Goal: Information Seeking & Learning: Understand process/instructions

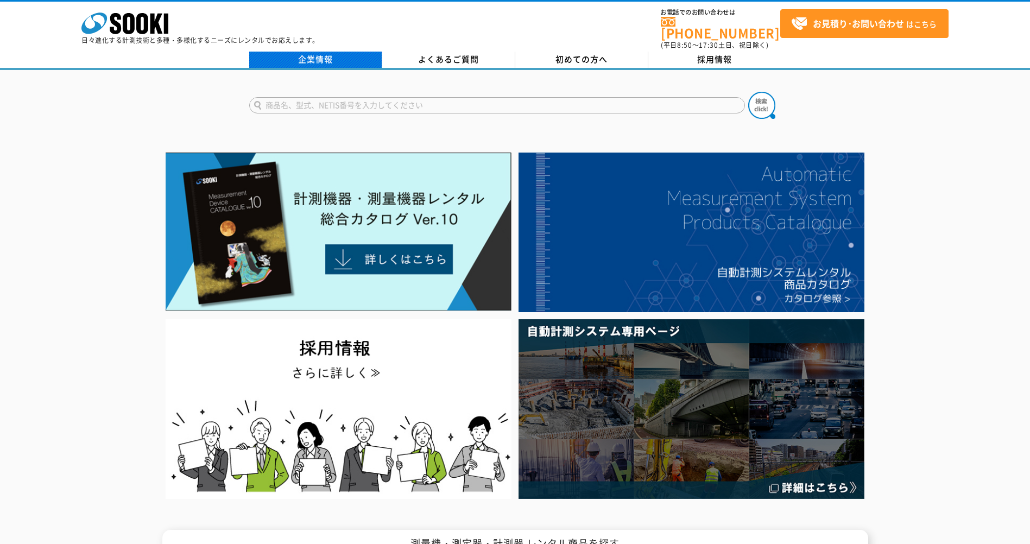
click at [334, 56] on link "企業情報" at bounding box center [315, 60] width 133 height 16
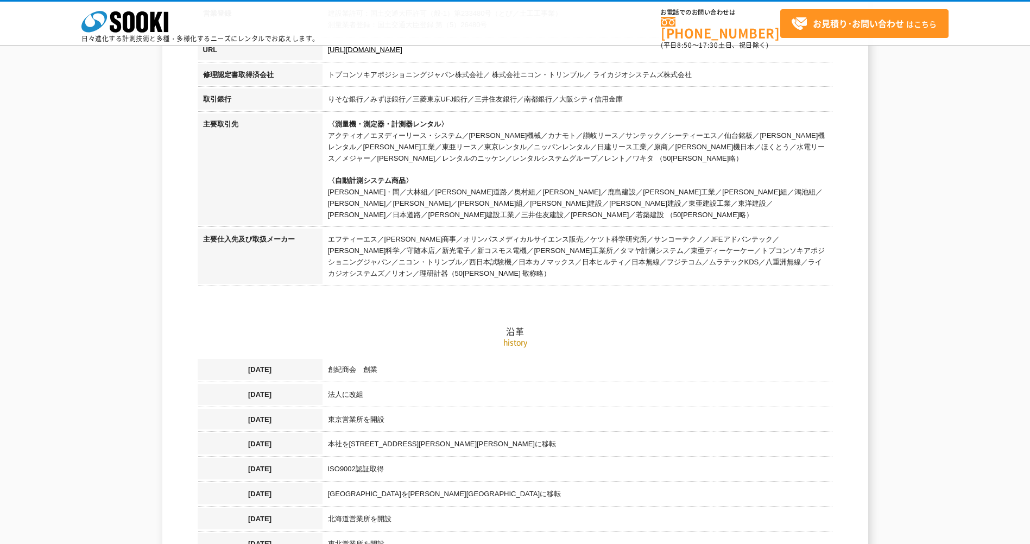
scroll to position [434, 0]
click at [543, 264] on h2 "沿革" at bounding box center [515, 275] width 635 height 120
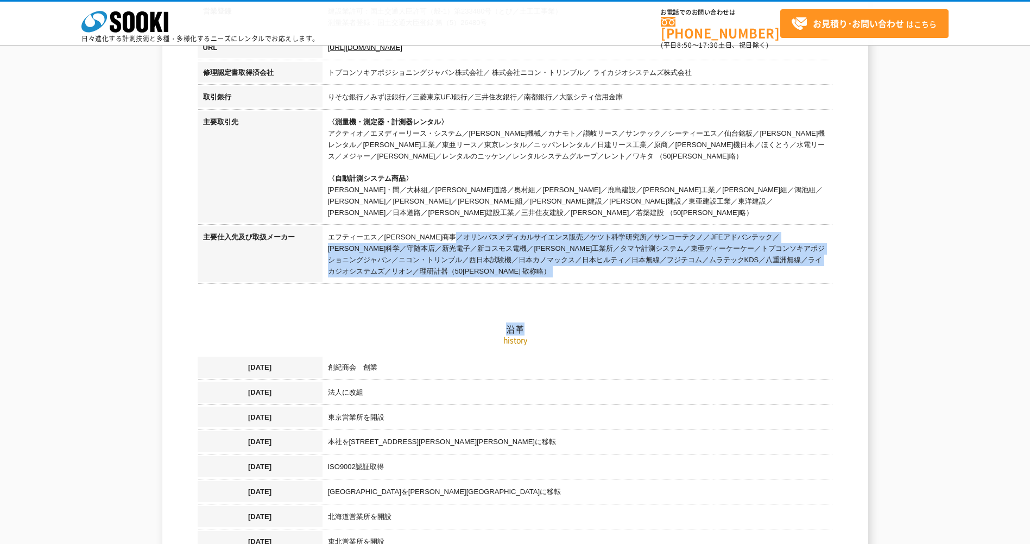
drag, startPoint x: 329, startPoint y: 225, endPoint x: 678, endPoint y: 261, distance: 350.3
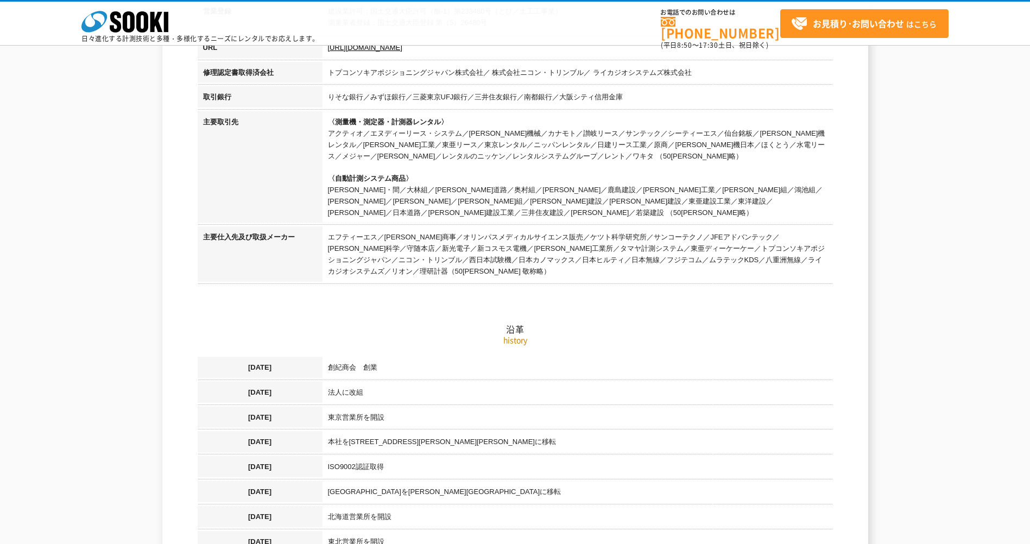
drag, startPoint x: 678, startPoint y: 261, endPoint x: 732, endPoint y: 364, distance: 116.5
click at [733, 361] on td "創紀商会　創業" at bounding box center [577, 369] width 510 height 25
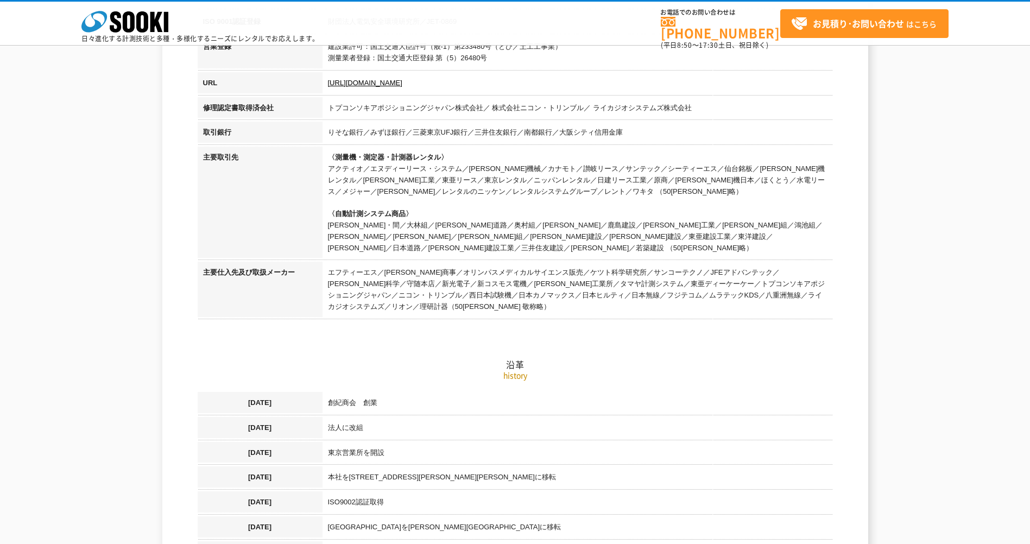
scroll to position [393, 0]
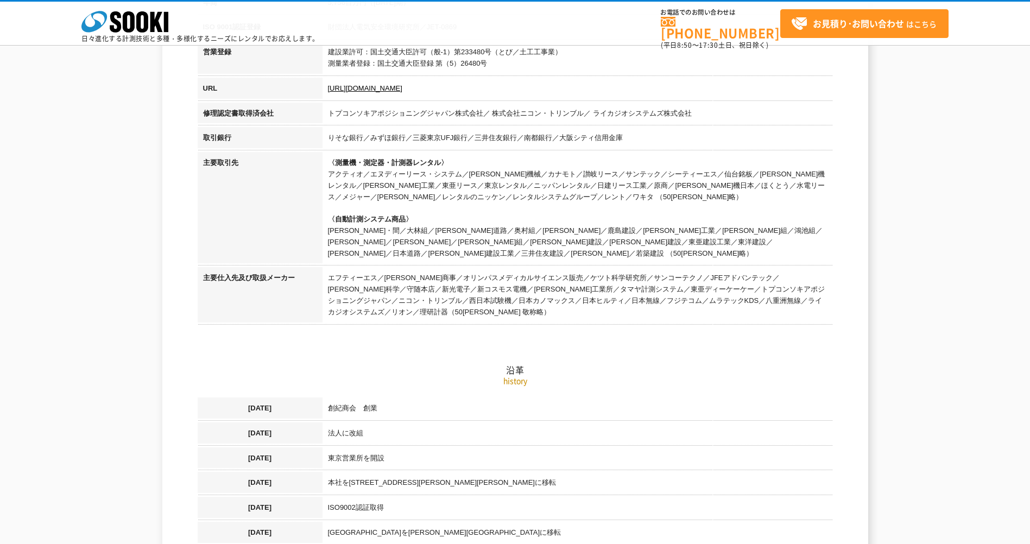
click at [775, 304] on h2 "沿革" at bounding box center [515, 316] width 635 height 120
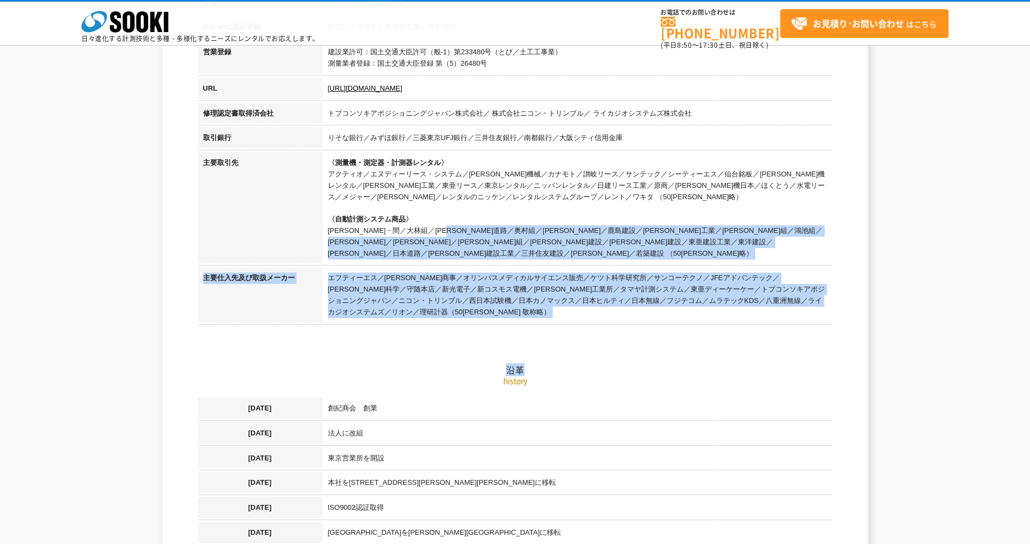
drag, startPoint x: 326, startPoint y: 231, endPoint x: 702, endPoint y: 257, distance: 377.0
drag, startPoint x: 702, startPoint y: 257, endPoint x: 718, endPoint y: 356, distance: 100.0
click at [721, 354] on h2 "沿革" at bounding box center [515, 316] width 635 height 120
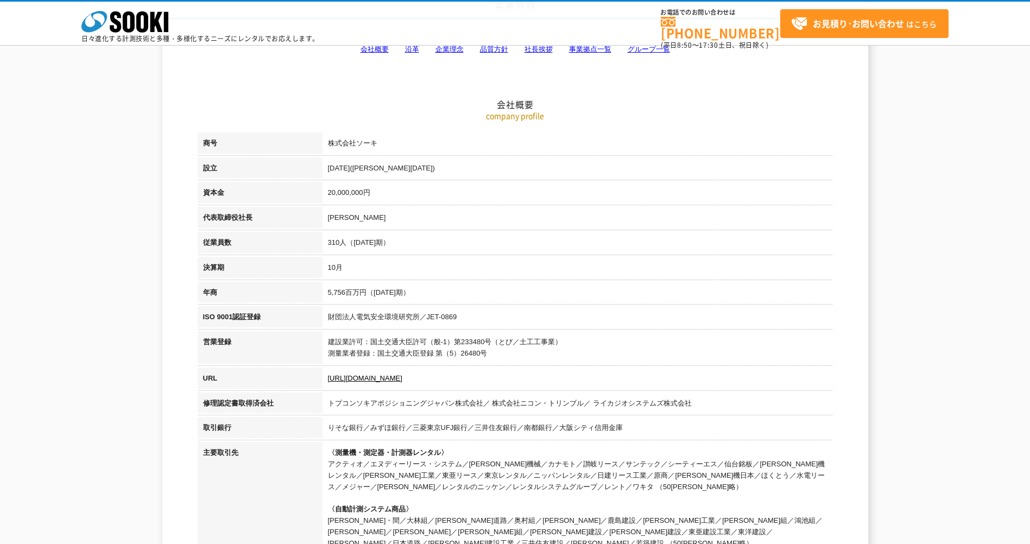
scroll to position [0, 0]
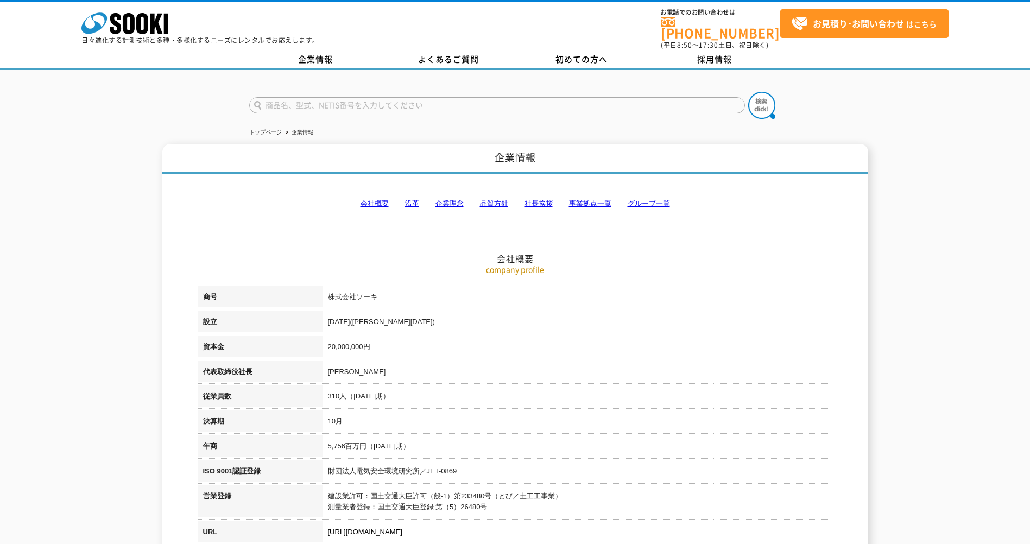
click at [576, 56] on span "初めての方へ" at bounding box center [581, 59] width 52 height 12
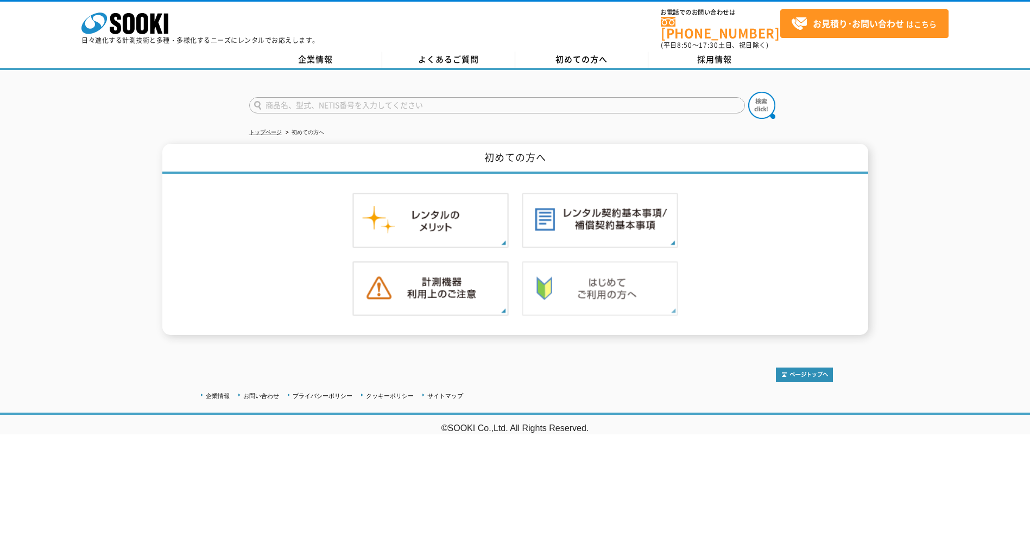
click at [652, 282] on img at bounding box center [600, 288] width 156 height 55
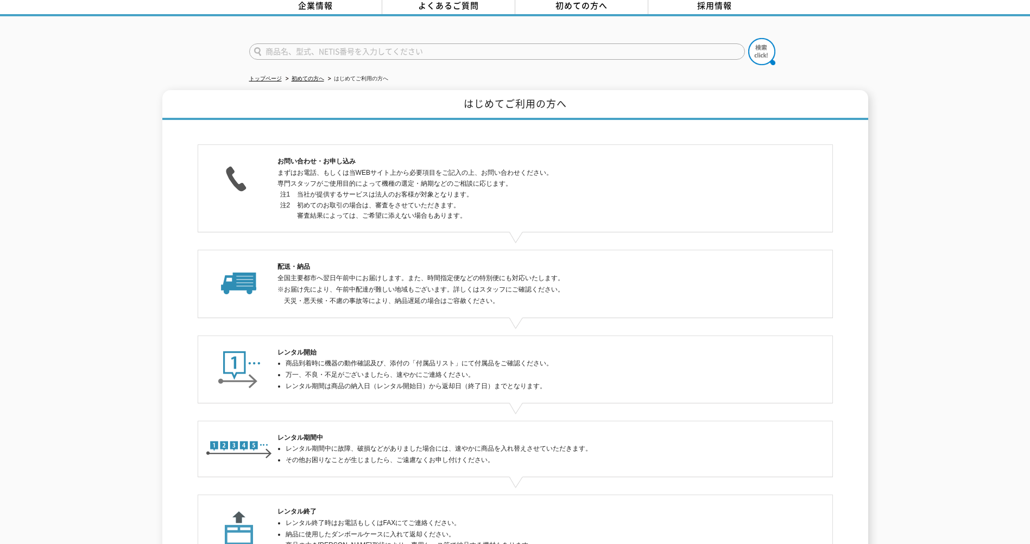
scroll to position [175, 0]
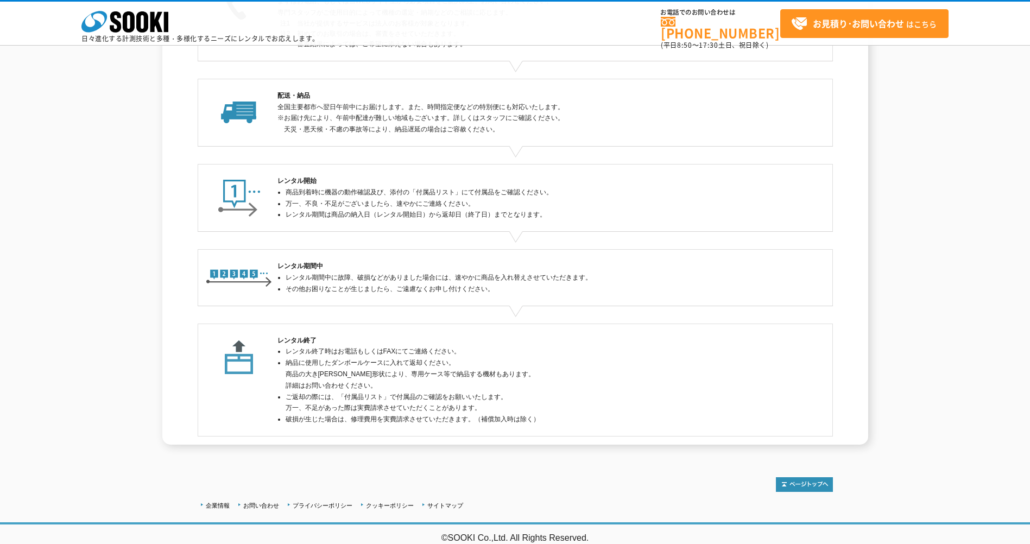
click at [439, 416] on li "破損が生じた場合は、修理費用を実費請求させていただきます。（補償加入時は除く）" at bounding box center [518, 419] width 467 height 11
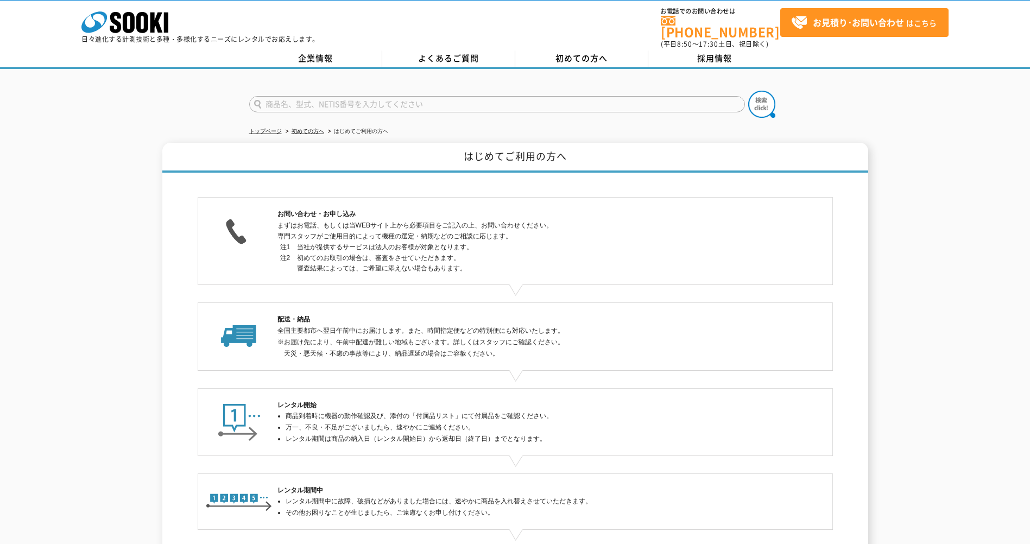
scroll to position [0, 0]
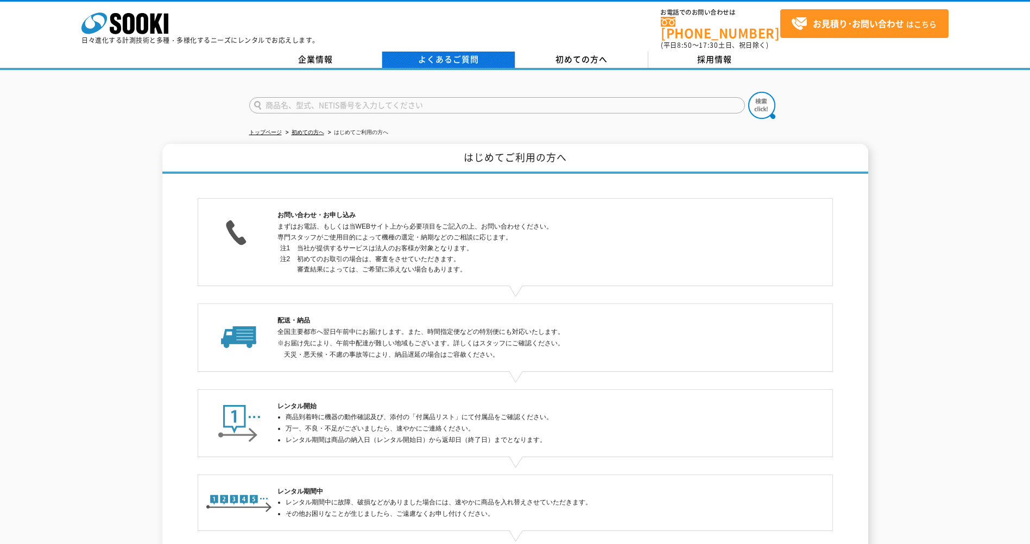
click at [442, 52] on link "よくあるご質問" at bounding box center [448, 60] width 133 height 16
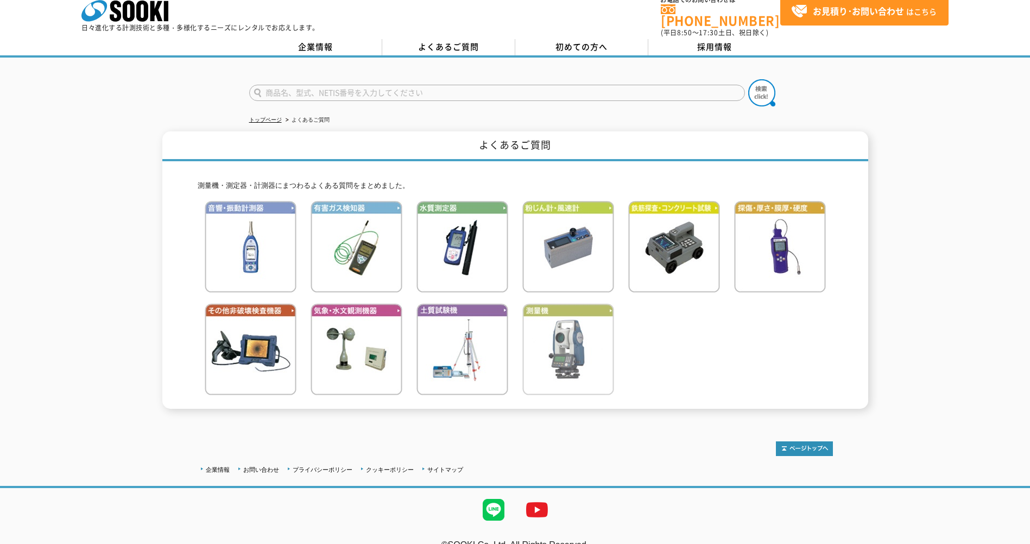
scroll to position [25, 0]
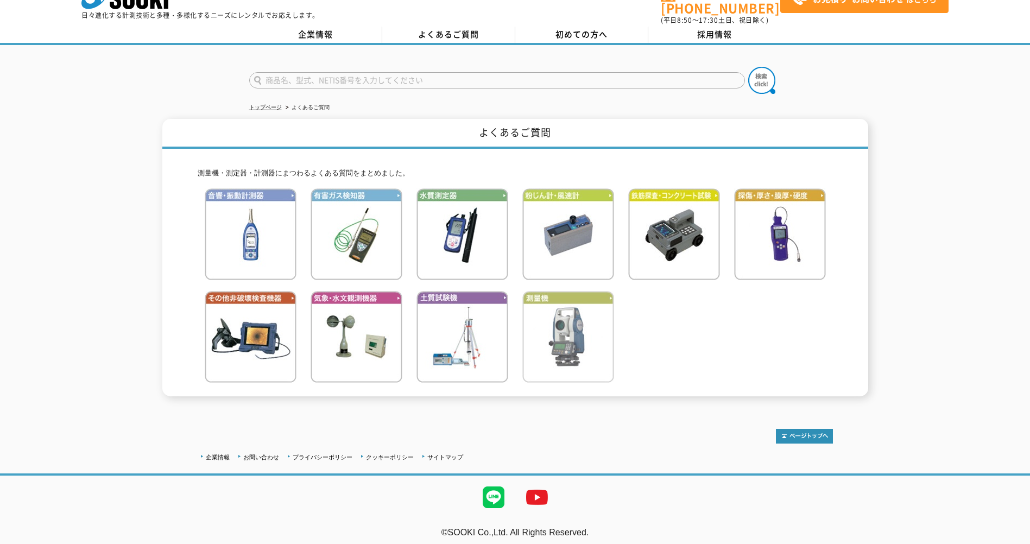
click at [568, 332] on img at bounding box center [568, 337] width 92 height 92
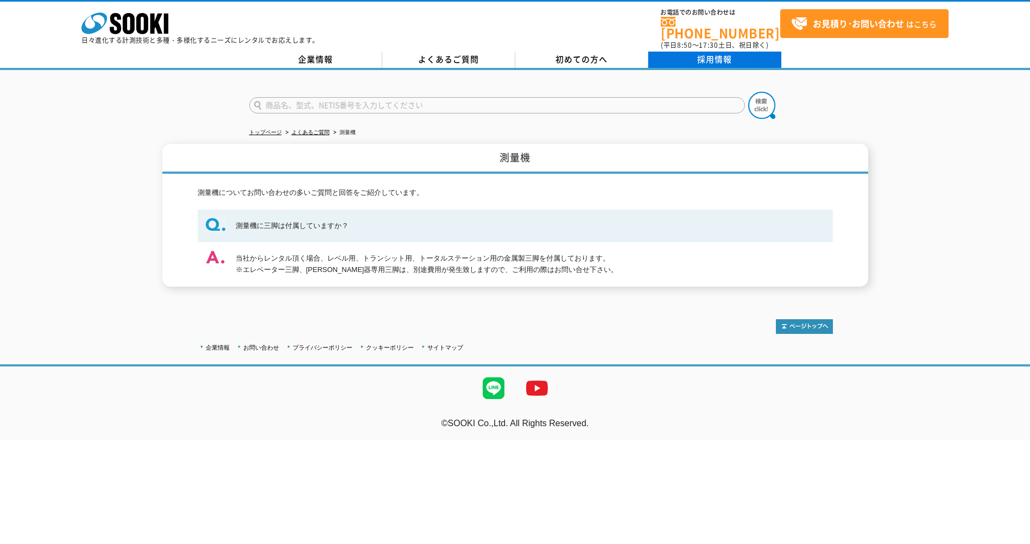
click at [718, 52] on link "採用情報" at bounding box center [714, 60] width 133 height 16
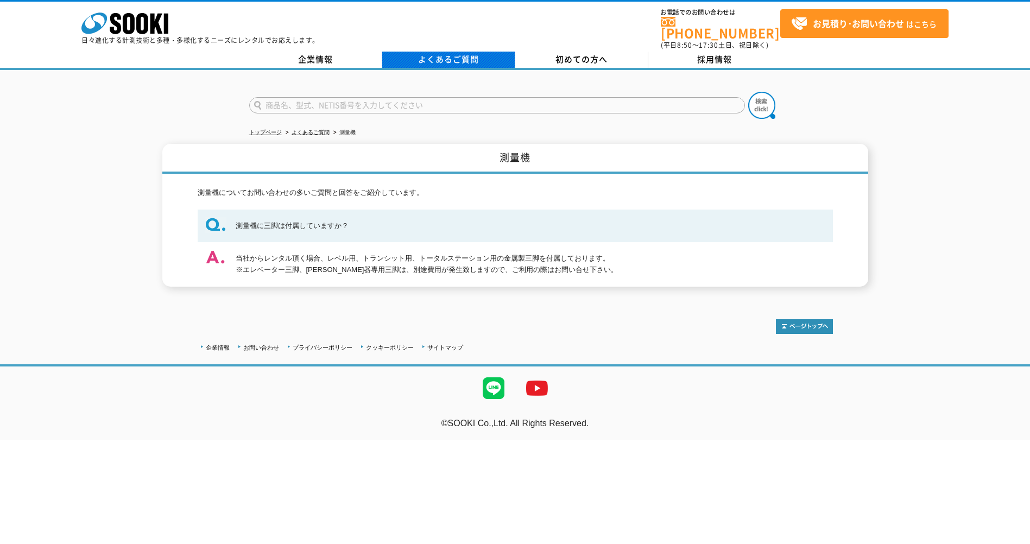
click at [445, 52] on link "よくあるご質問" at bounding box center [448, 60] width 133 height 16
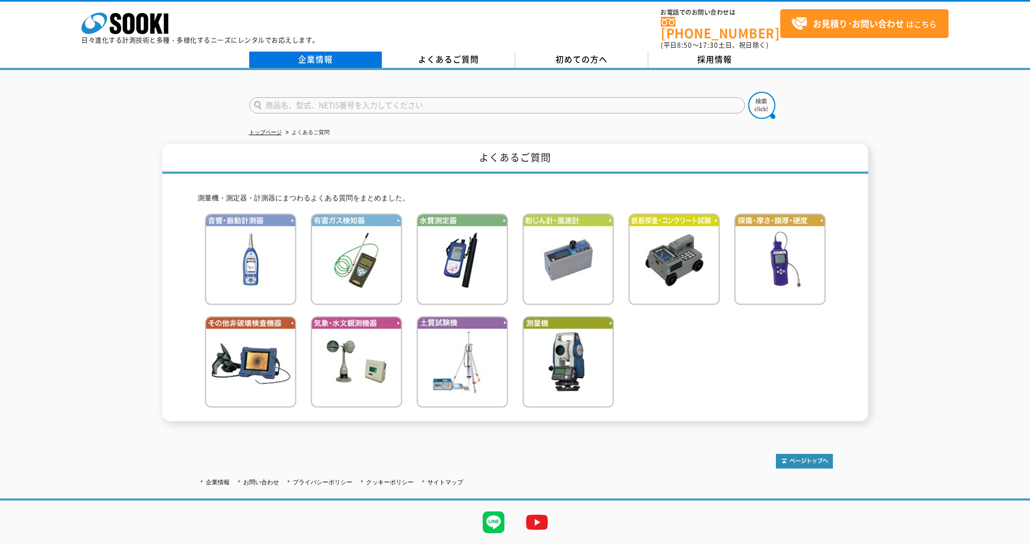
click at [328, 54] on link "企業情報" at bounding box center [315, 60] width 133 height 16
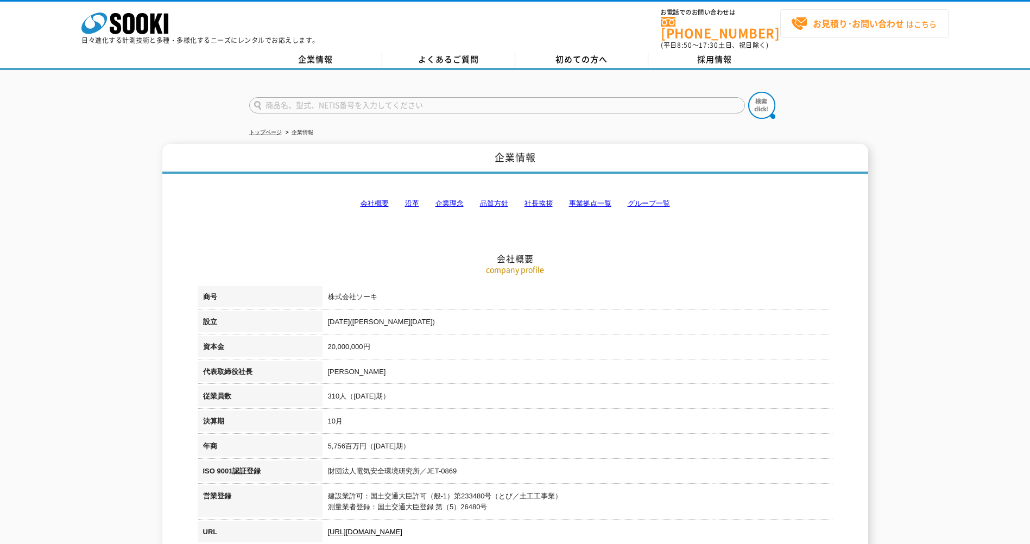
click at [867, 27] on strong "お見積り･お問い合わせ" at bounding box center [857, 23] width 91 height 13
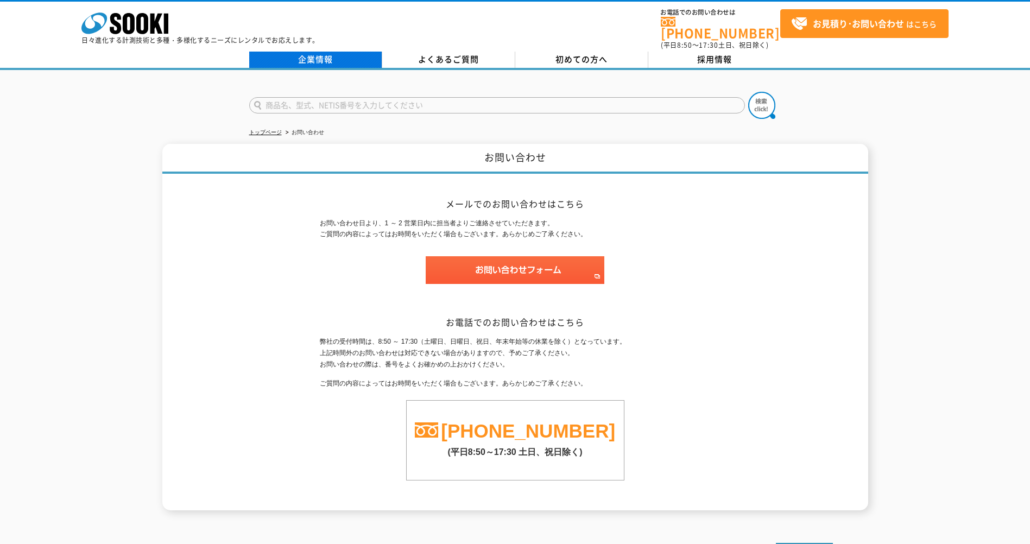
click at [327, 52] on link "企業情報" at bounding box center [315, 60] width 133 height 16
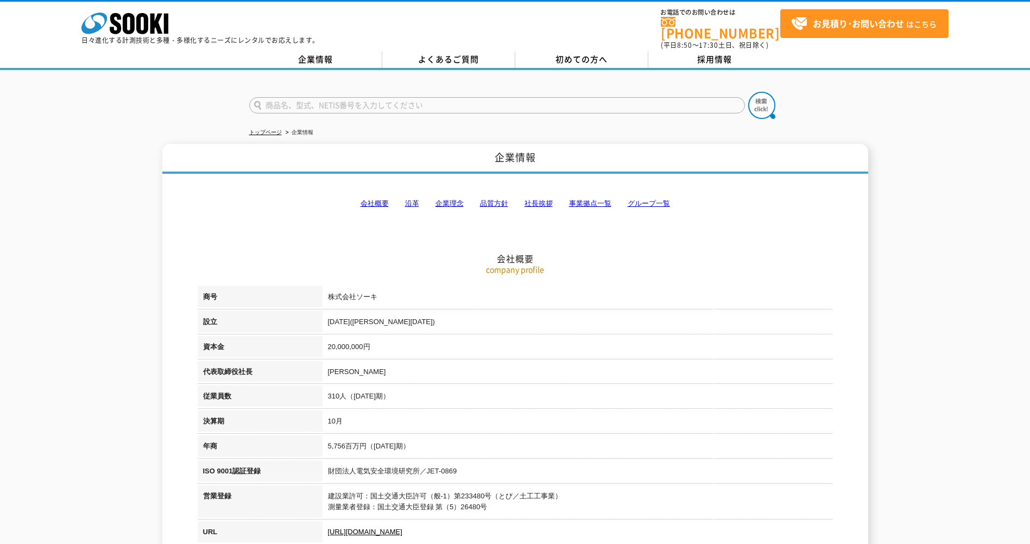
click at [331, 98] on input "text" at bounding box center [496, 105] width 495 height 16
type input "返却"
click at [748, 92] on button at bounding box center [761, 105] width 27 height 27
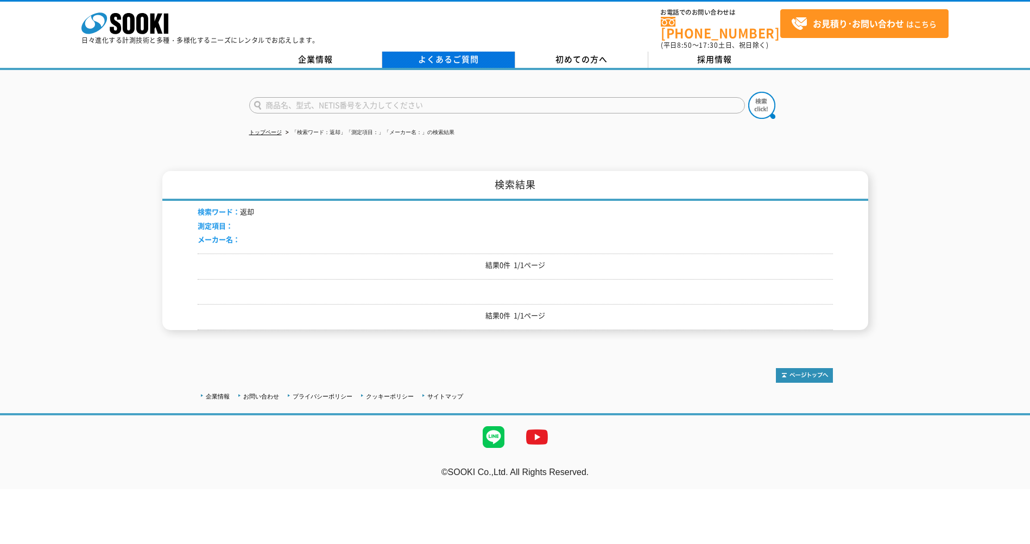
click at [427, 53] on link "よくあるご質問" at bounding box center [448, 60] width 133 height 16
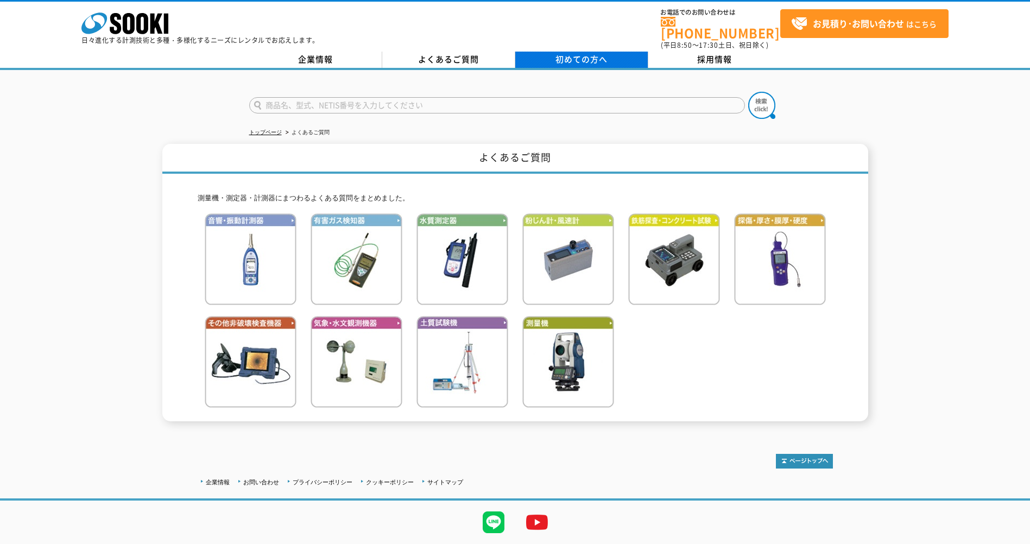
click at [543, 52] on link "初めての方へ" at bounding box center [581, 60] width 133 height 16
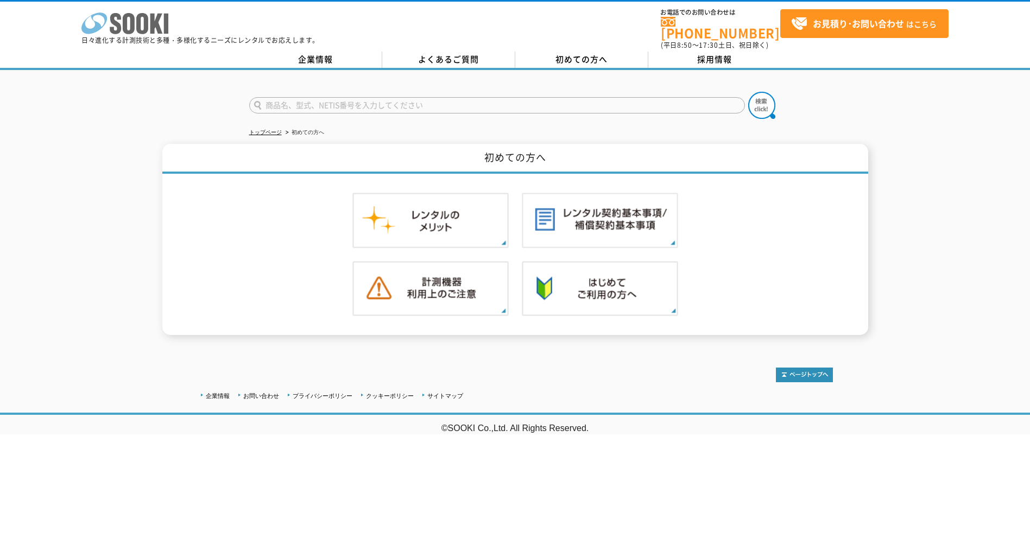
click at [99, 32] on icon "株式会社 ソーキ" at bounding box center [124, 23] width 87 height 22
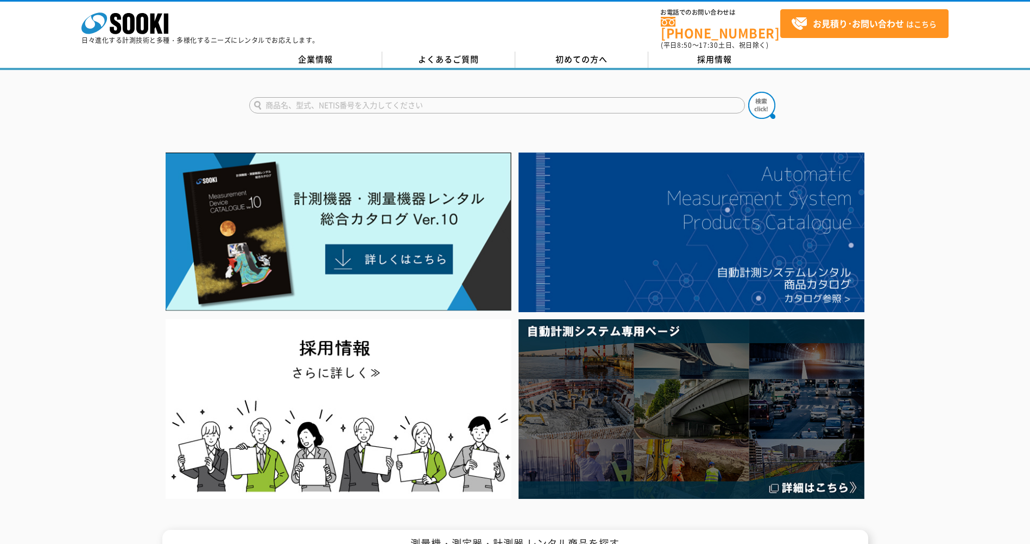
click at [589, 56] on span "初めての方へ" at bounding box center [581, 59] width 52 height 12
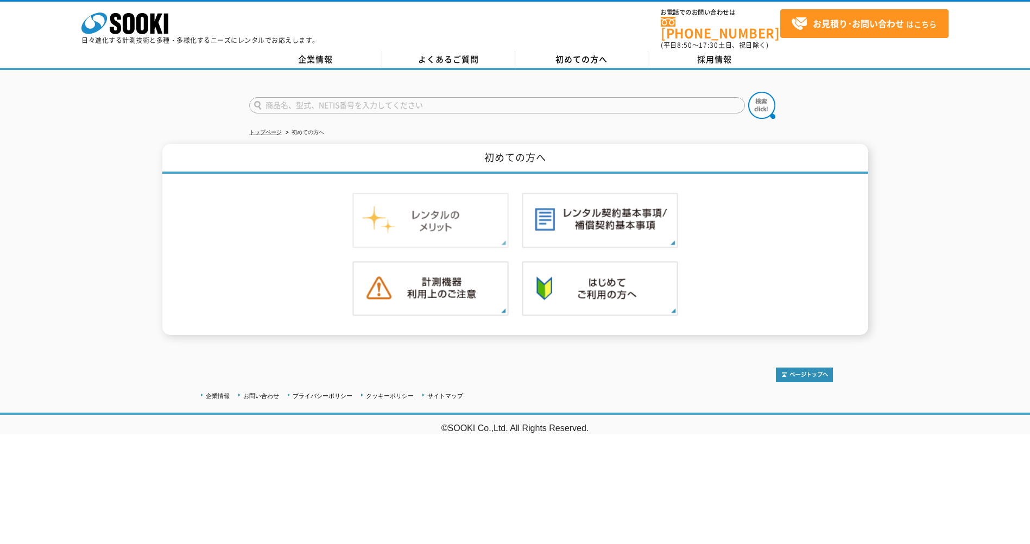
click at [428, 214] on img at bounding box center [430, 220] width 156 height 55
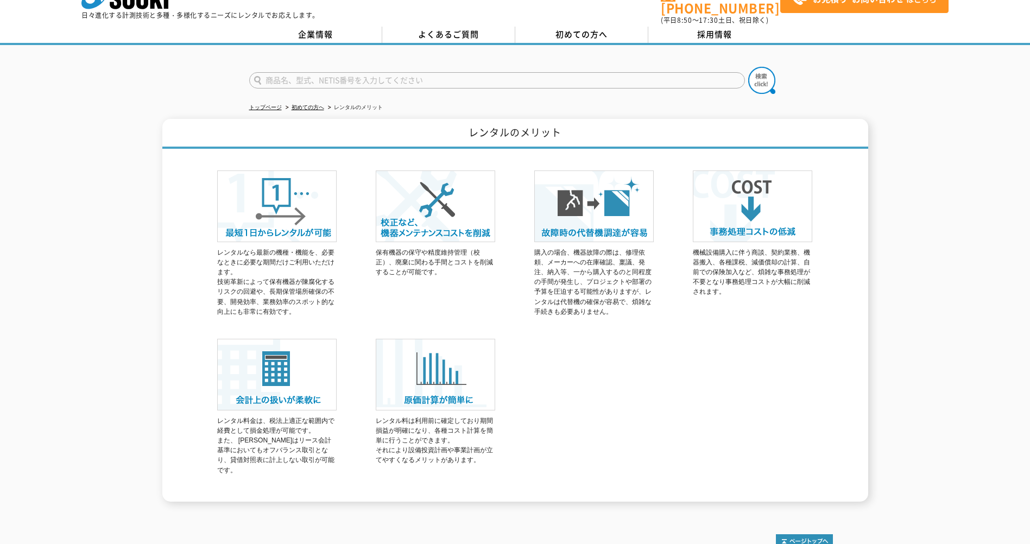
scroll to position [21, 0]
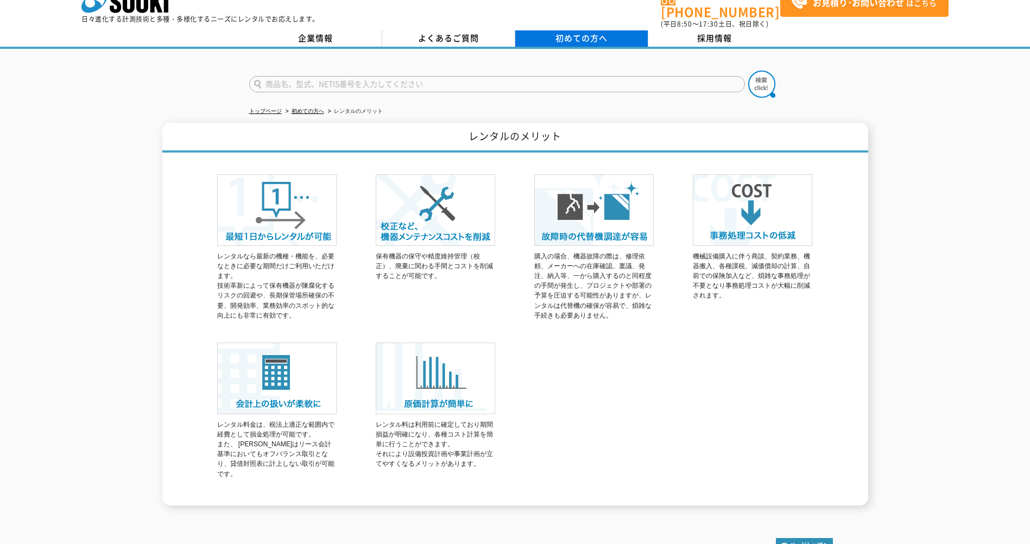
click at [601, 32] on span "初めての方へ" at bounding box center [581, 38] width 52 height 12
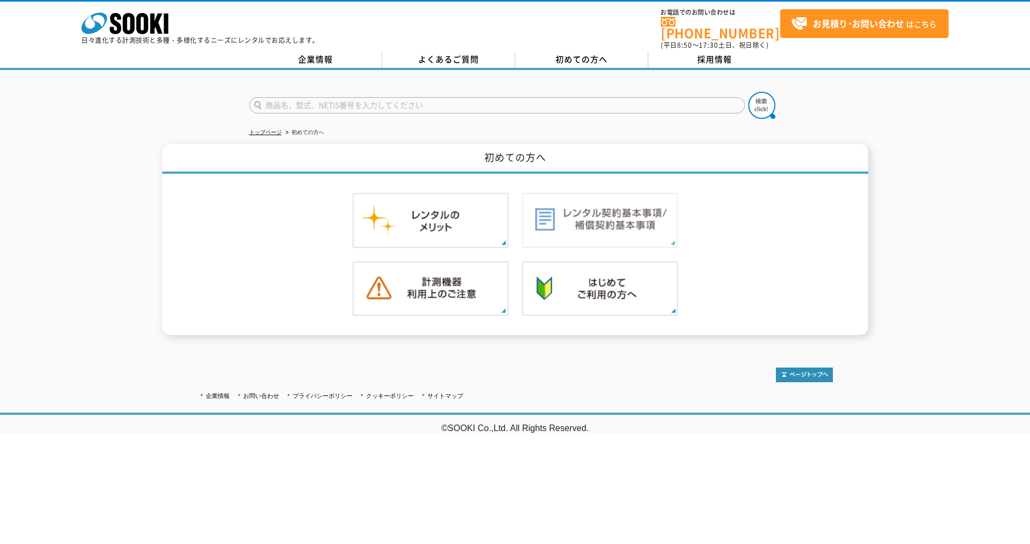
click at [630, 219] on img at bounding box center [600, 220] width 156 height 55
click at [125, 23] on icon at bounding box center [129, 23] width 12 height 21
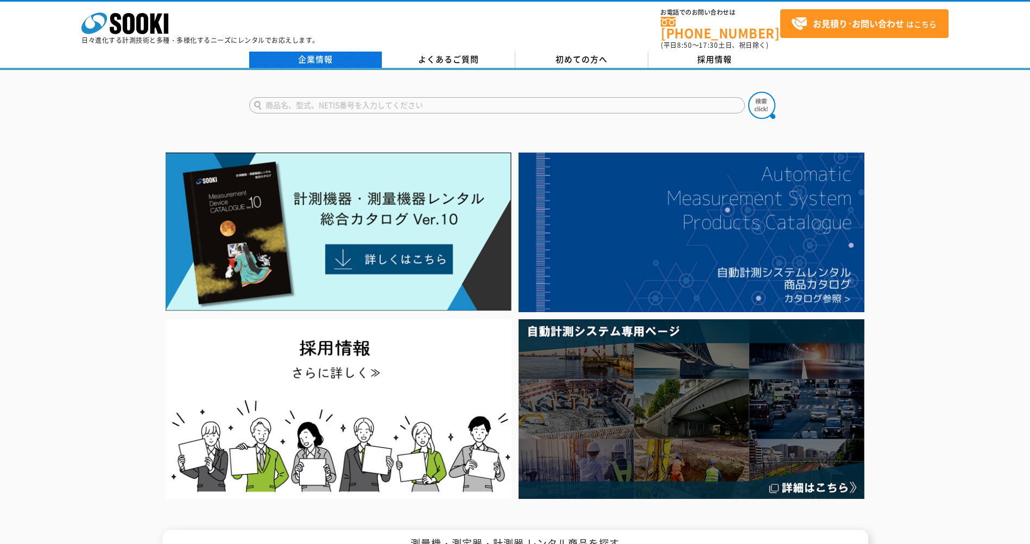
click at [351, 52] on link "企業情報" at bounding box center [315, 60] width 133 height 16
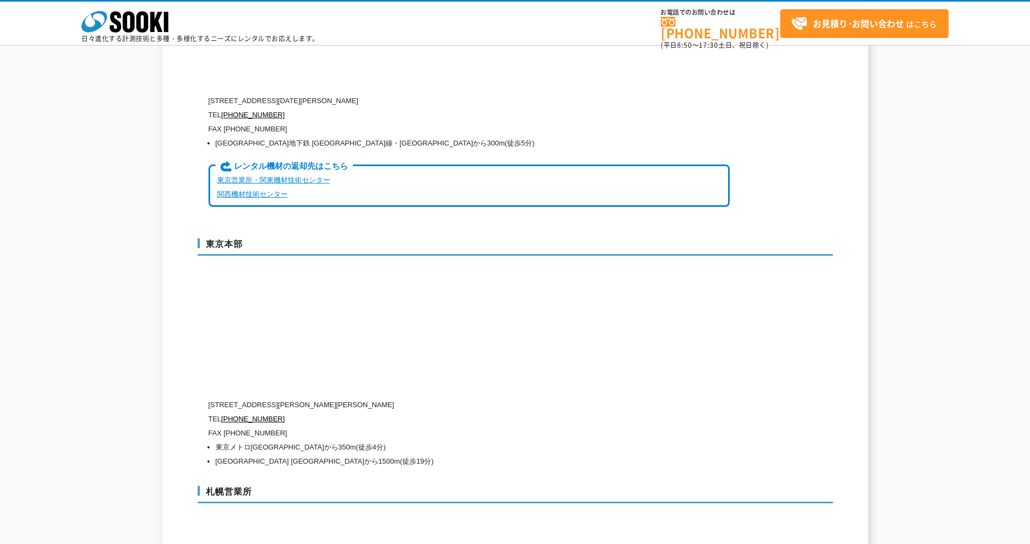
scroll to position [2714, 0]
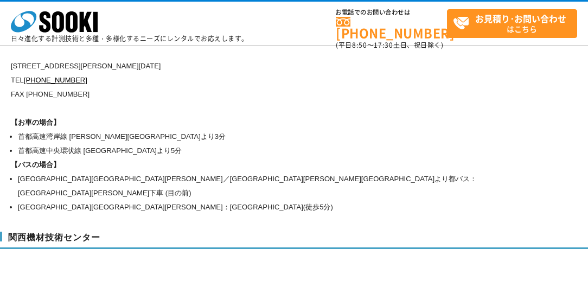
drag, startPoint x: 233, startPoint y: 220, endPoint x: 174, endPoint y: 211, distance: 60.5
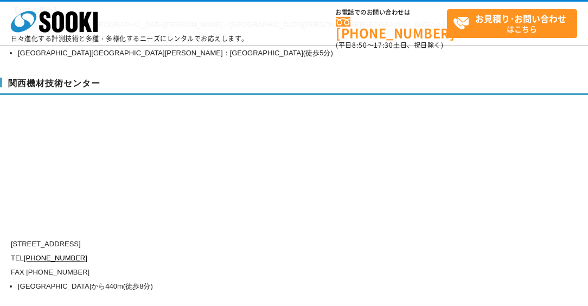
drag, startPoint x: 195, startPoint y: 212, endPoint x: 118, endPoint y: 213, distance: 76.5
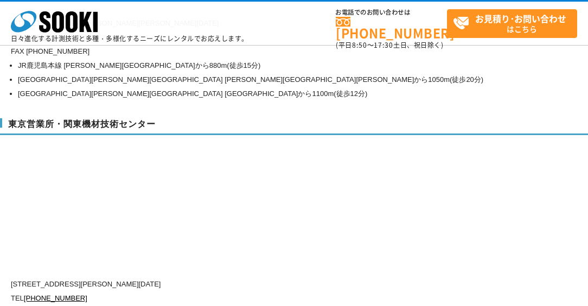
drag, startPoint x: 185, startPoint y: 231, endPoint x: 164, endPoint y: 231, distance: 21.2
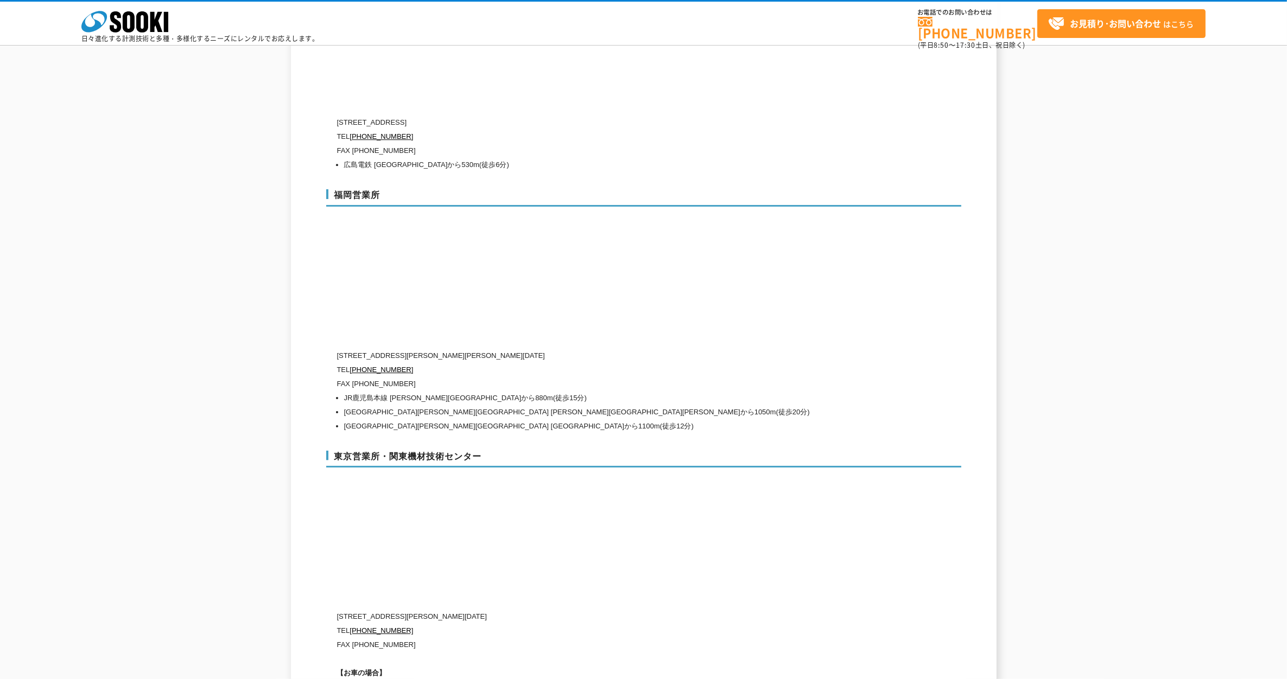
scroll to position [4043, 0]
